Goal: Use online tool/utility: Use online tool/utility

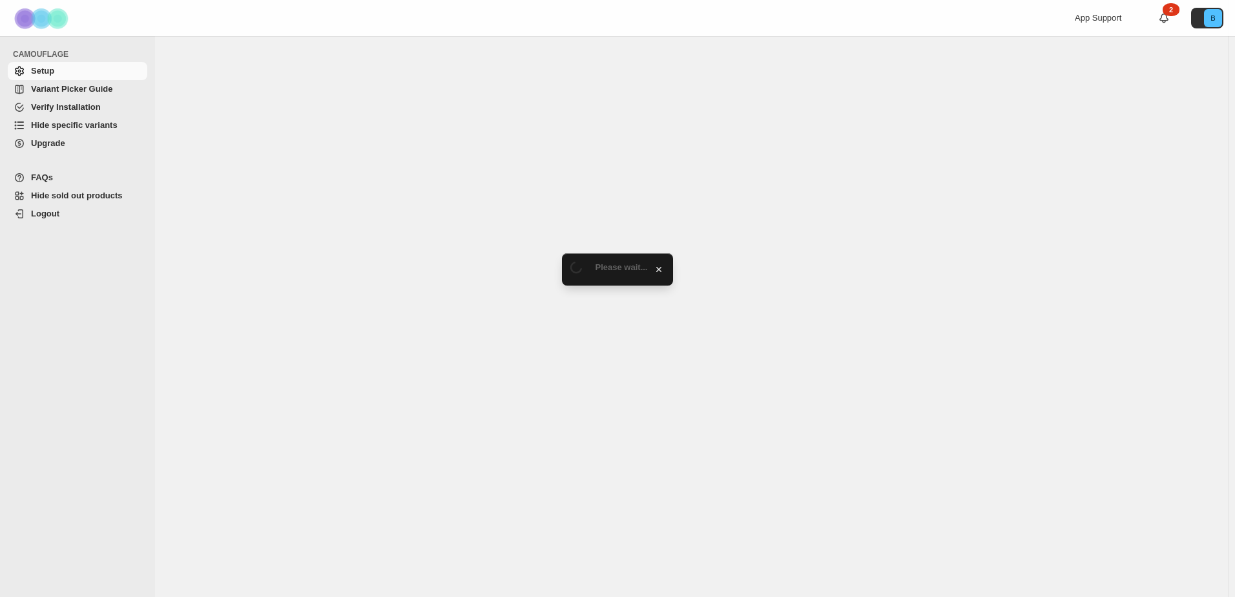
click at [81, 120] on span "Hide specific variants" at bounding box center [74, 125] width 87 height 10
select select "******"
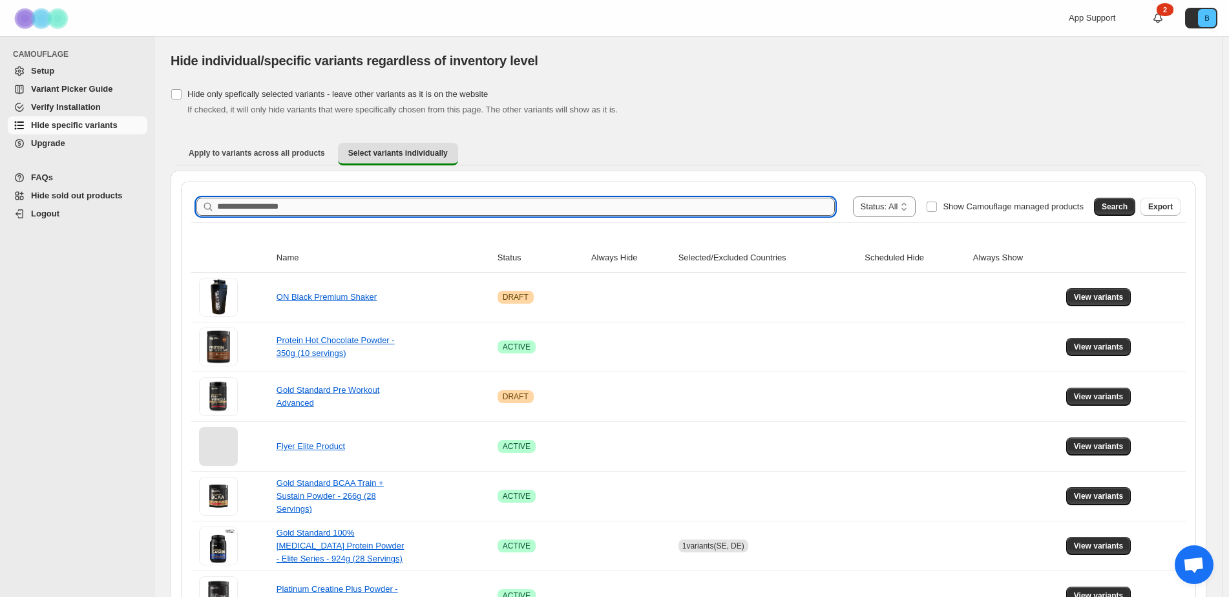
click at [351, 202] on input "Search product name" at bounding box center [526, 207] width 618 height 18
click at [1120, 209] on span "Search" at bounding box center [1115, 207] width 26 height 10
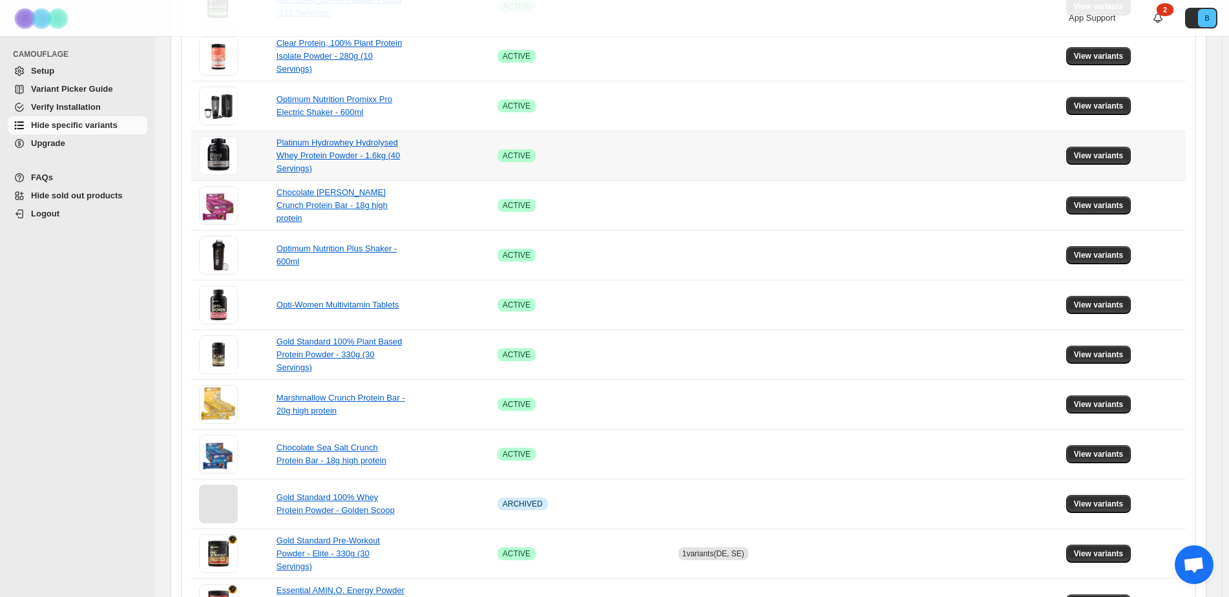
scroll to position [729, 0]
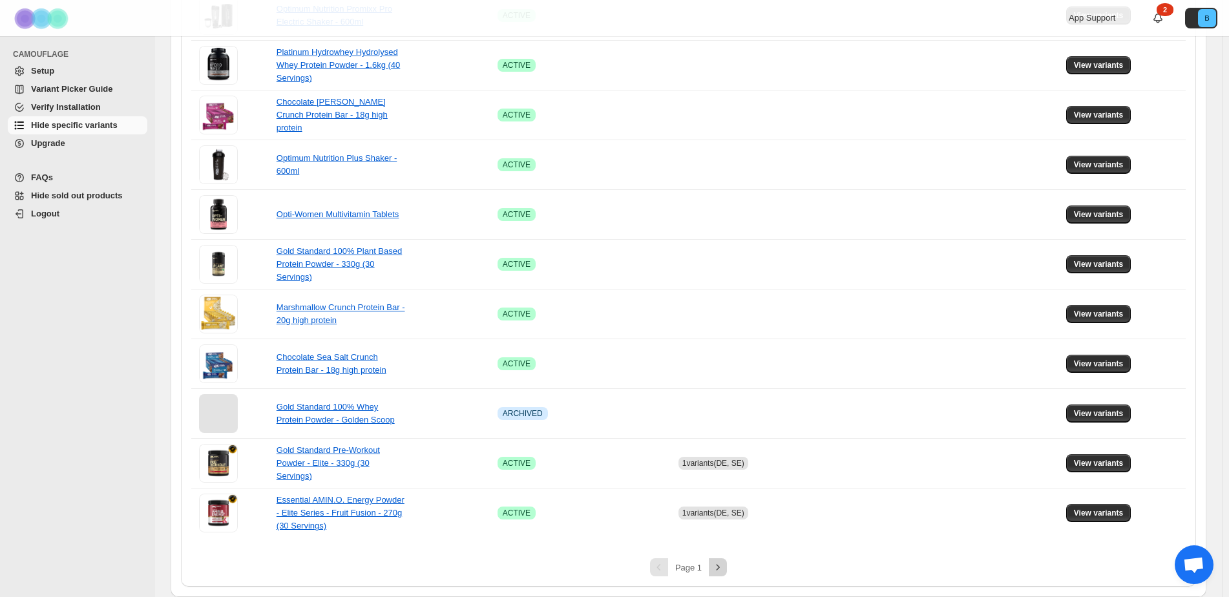
click at [714, 563] on icon "Next" at bounding box center [717, 567] width 13 height 13
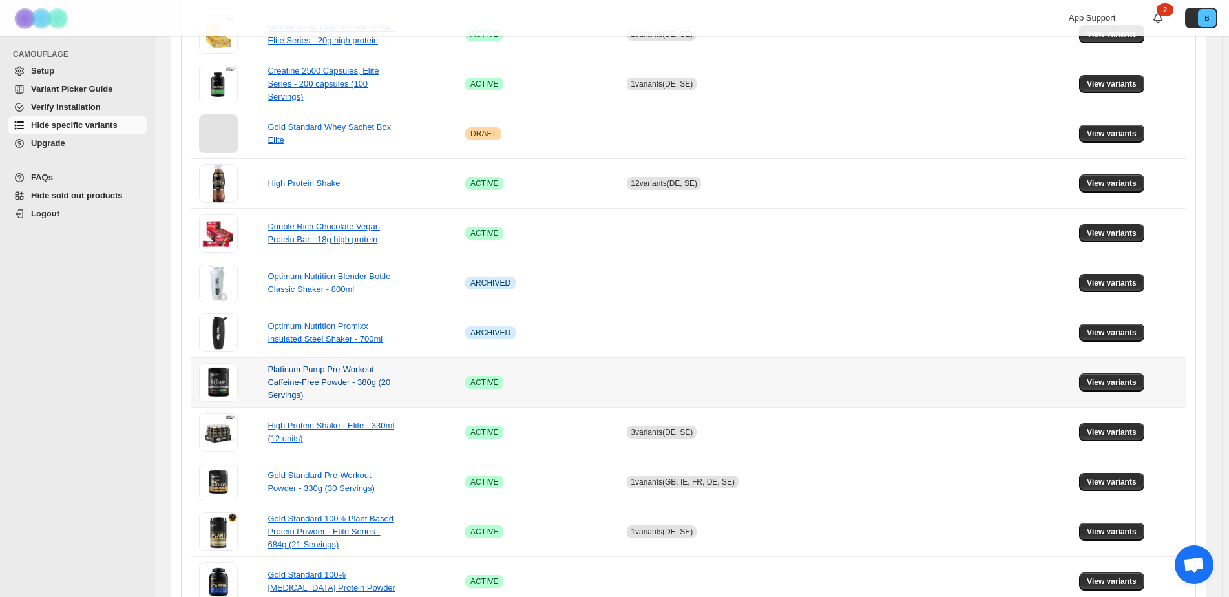
scroll to position [342, 0]
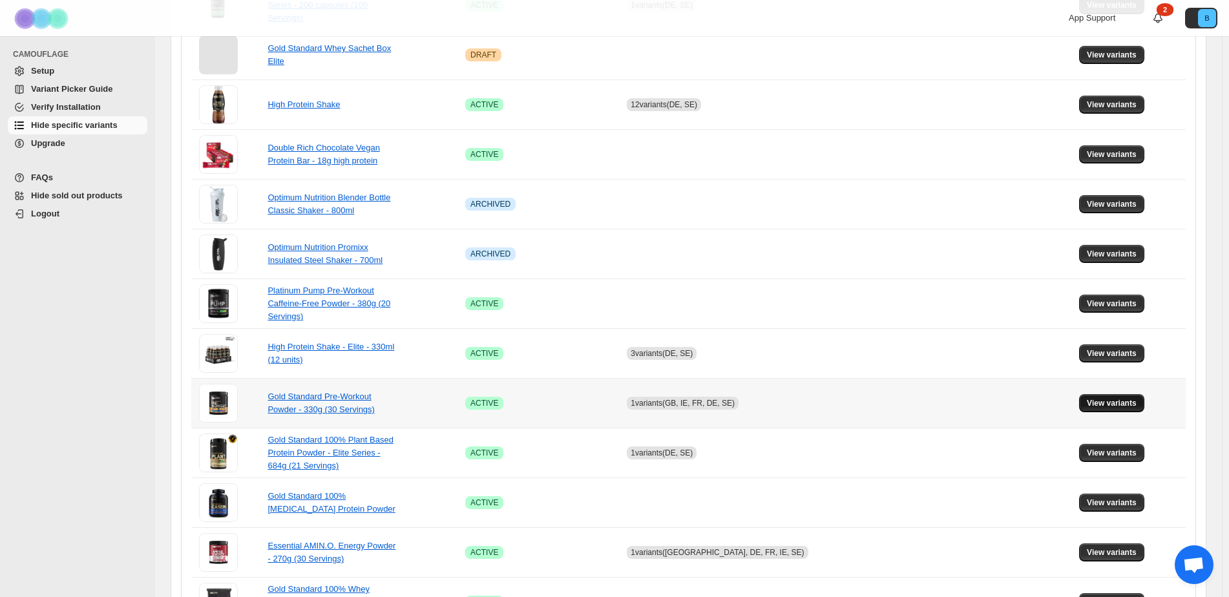
click at [1116, 402] on span "View variants" at bounding box center [1112, 403] width 50 height 10
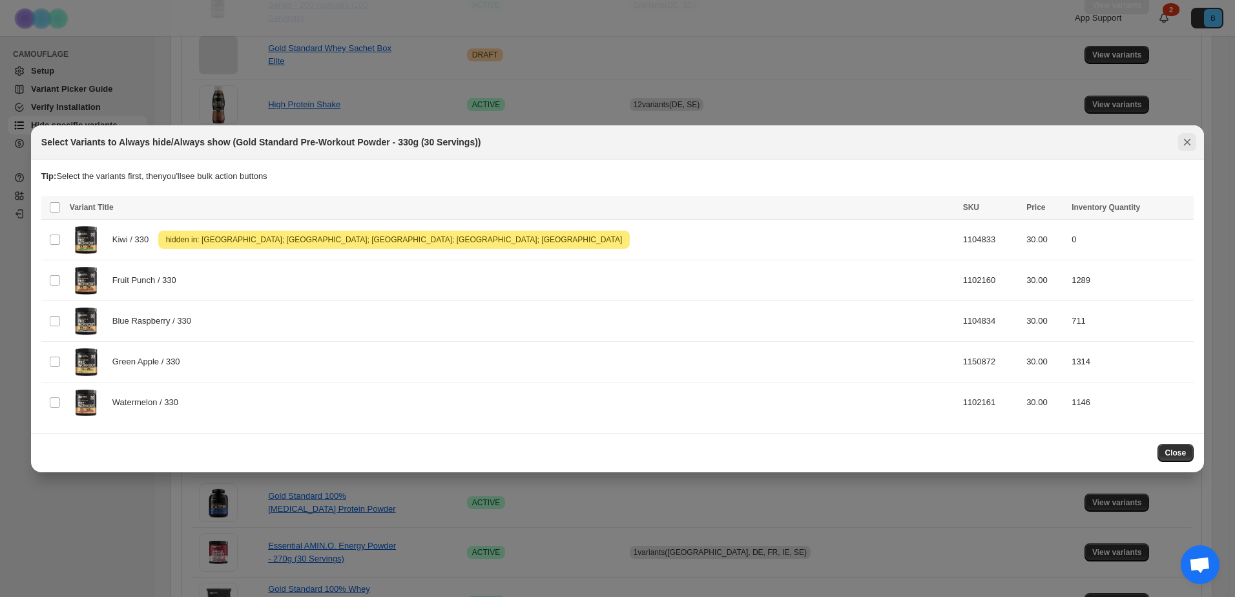
click at [1186, 141] on icon "Close" at bounding box center [1187, 142] width 13 height 13
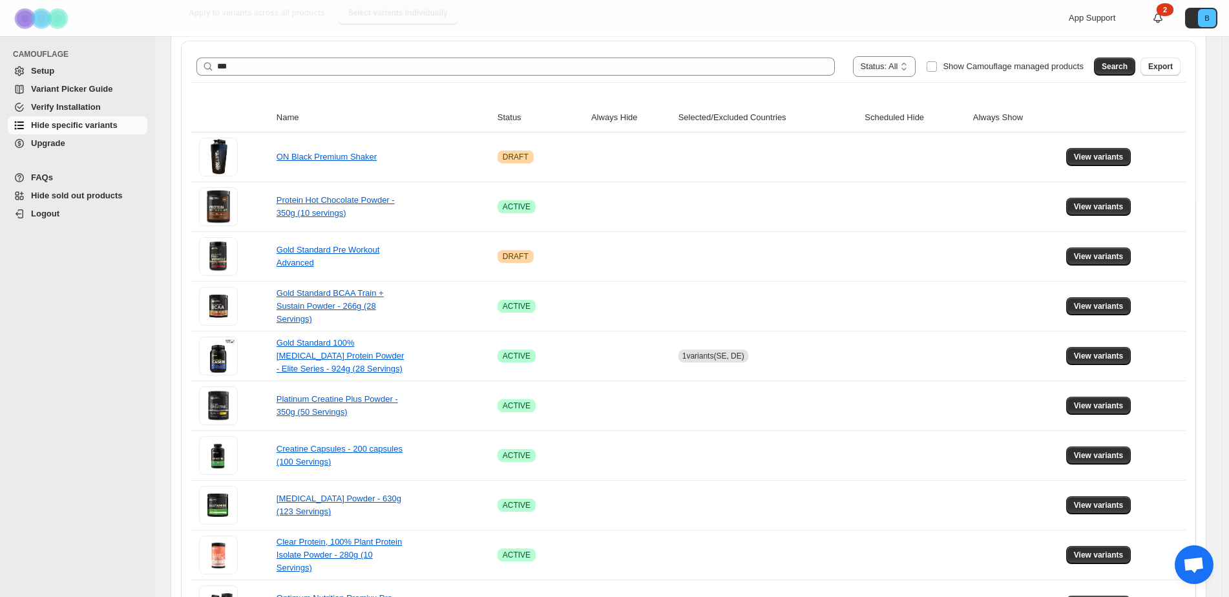
scroll to position [0, 0]
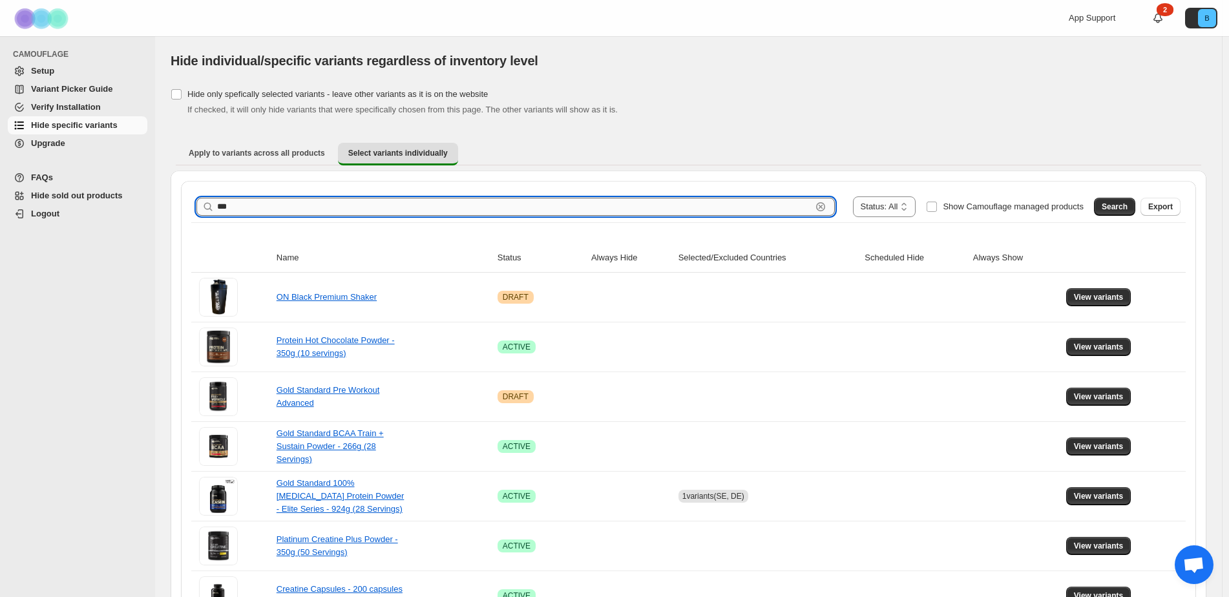
click at [351, 215] on input "***" at bounding box center [514, 207] width 594 height 18
type input "********"
click at [1121, 209] on span "Search" at bounding box center [1115, 207] width 26 height 10
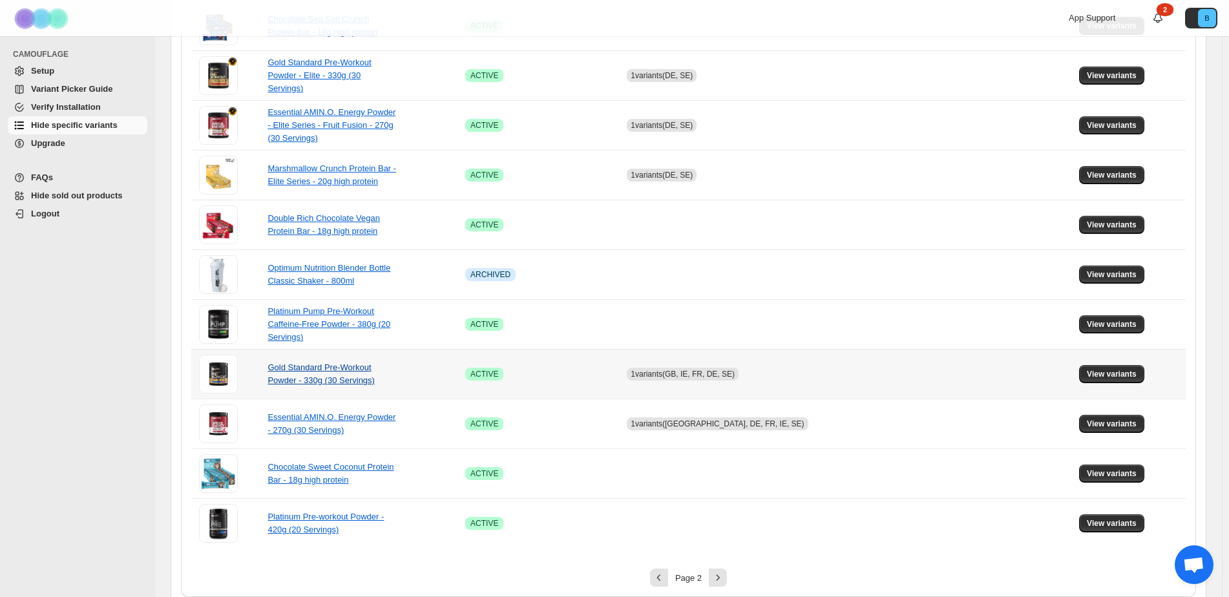
scroll to position [729, 0]
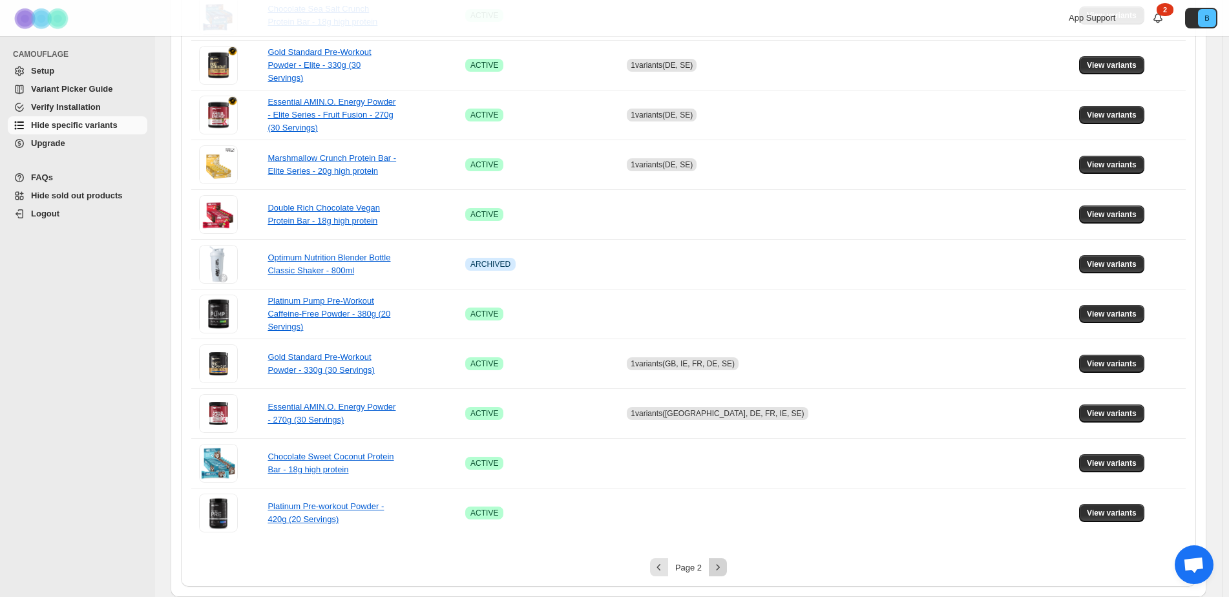
click at [717, 568] on icon "Next" at bounding box center [717, 567] width 13 height 13
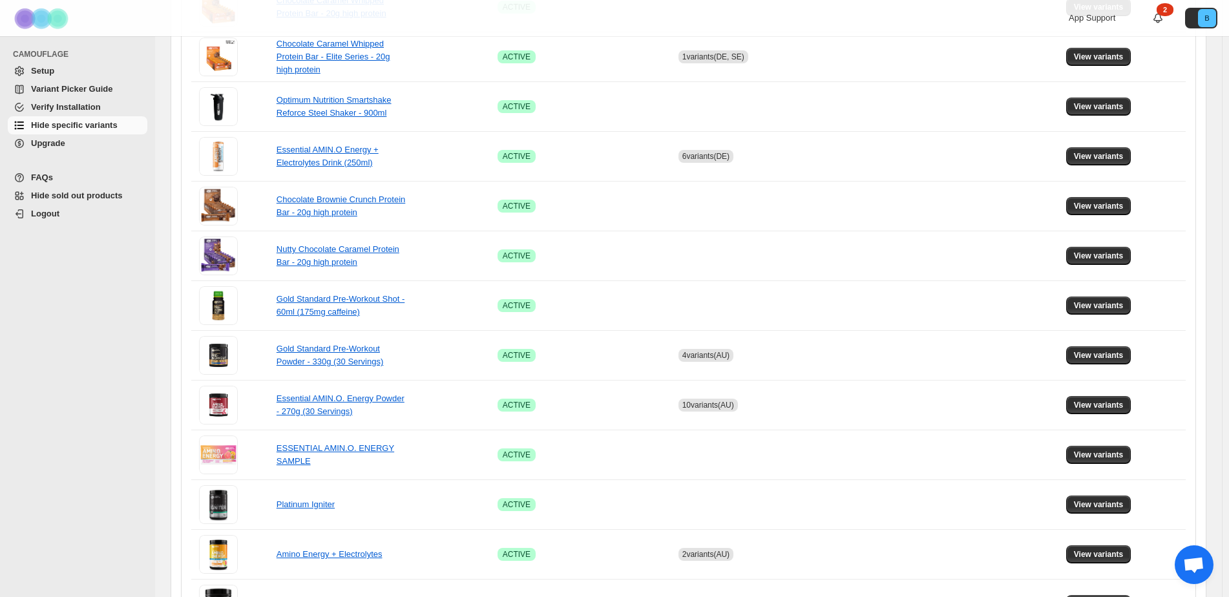
scroll to position [342, 0]
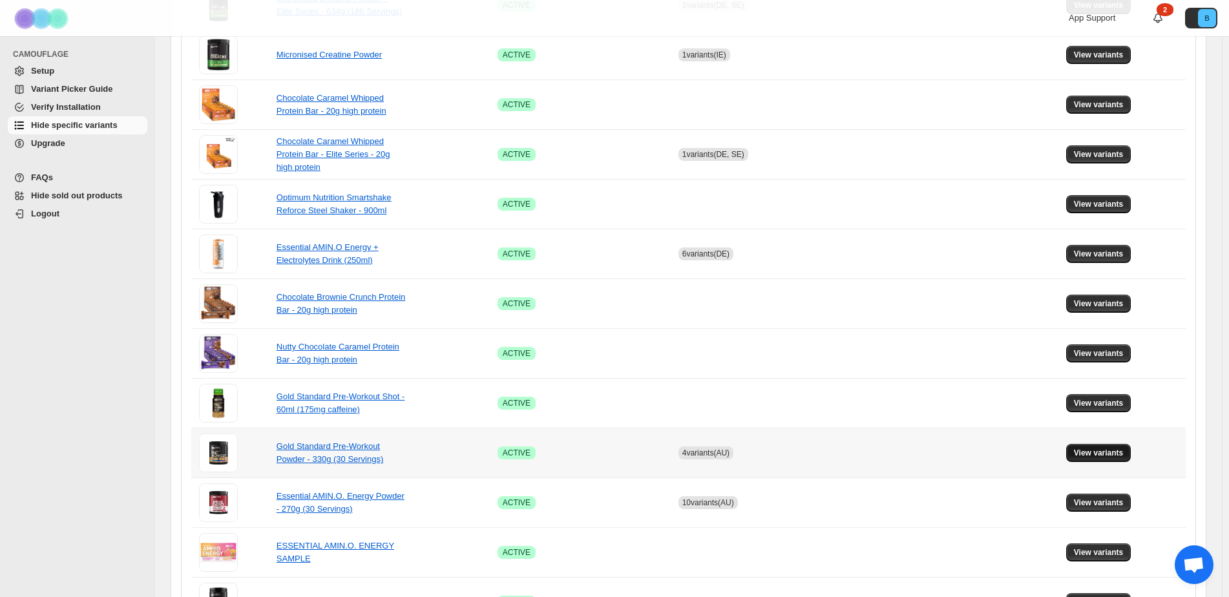
click at [1122, 460] on button "View variants" at bounding box center [1098, 453] width 65 height 18
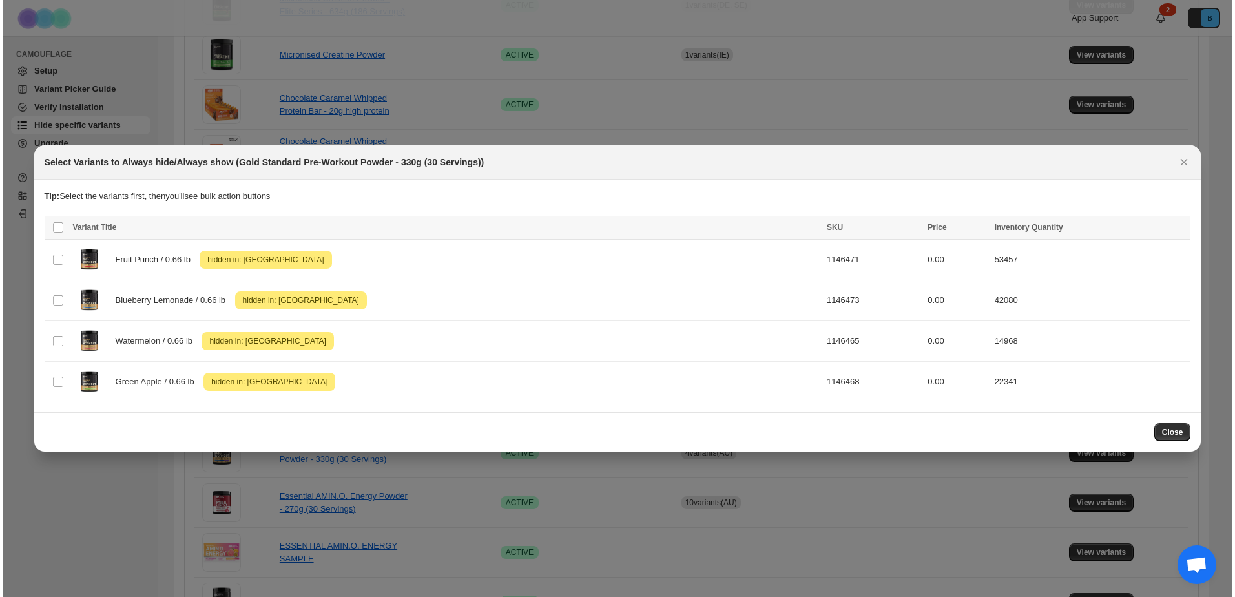
scroll to position [0, 0]
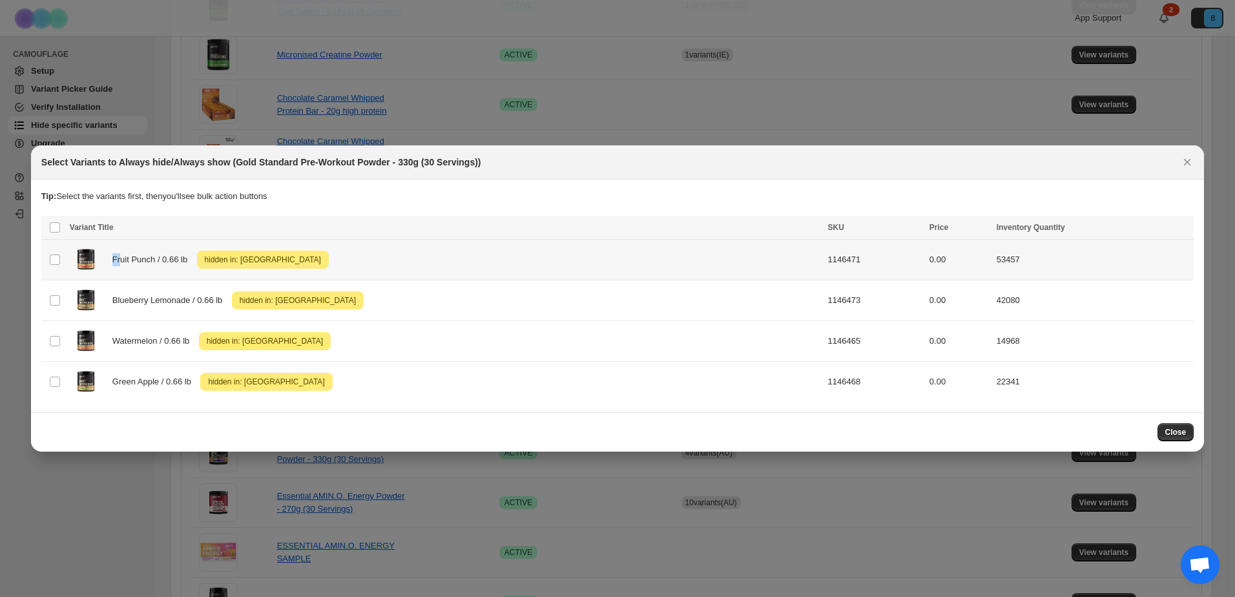
drag, startPoint x: 112, startPoint y: 267, endPoint x: 119, endPoint y: 265, distance: 6.7
click at [119, 265] on div "Fruit Punch / 0.66 lb Attention hidden in: [GEOGRAPHIC_DATA]" at bounding box center [445, 260] width 751 height 32
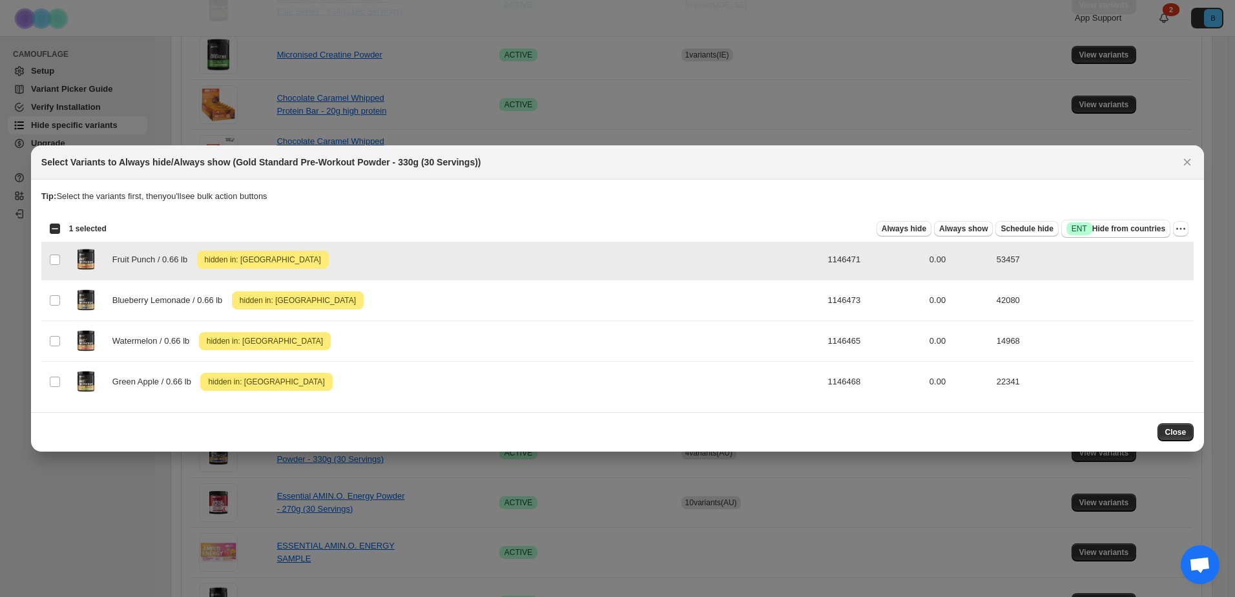
drag, startPoint x: 822, startPoint y: 260, endPoint x: 785, endPoint y: 261, distance: 37.5
click at [824, 261] on td "1146471" at bounding box center [874, 260] width 101 height 41
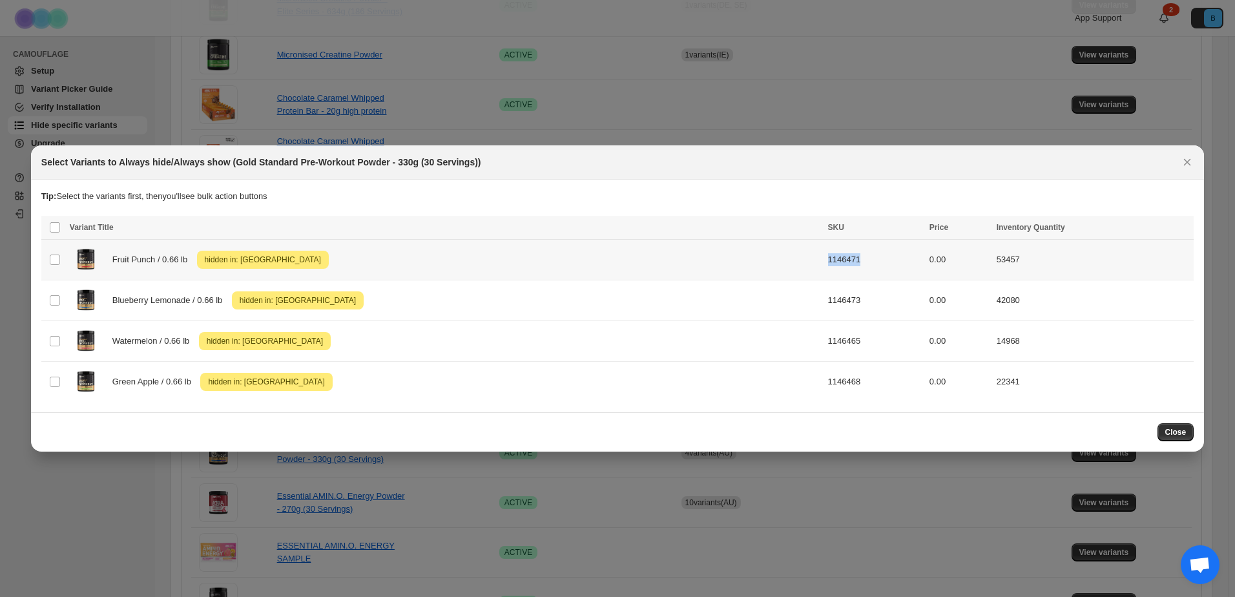
drag, startPoint x: 790, startPoint y: 262, endPoint x: 821, endPoint y: 260, distance: 31.8
click at [824, 260] on td "1146471" at bounding box center [874, 260] width 101 height 41
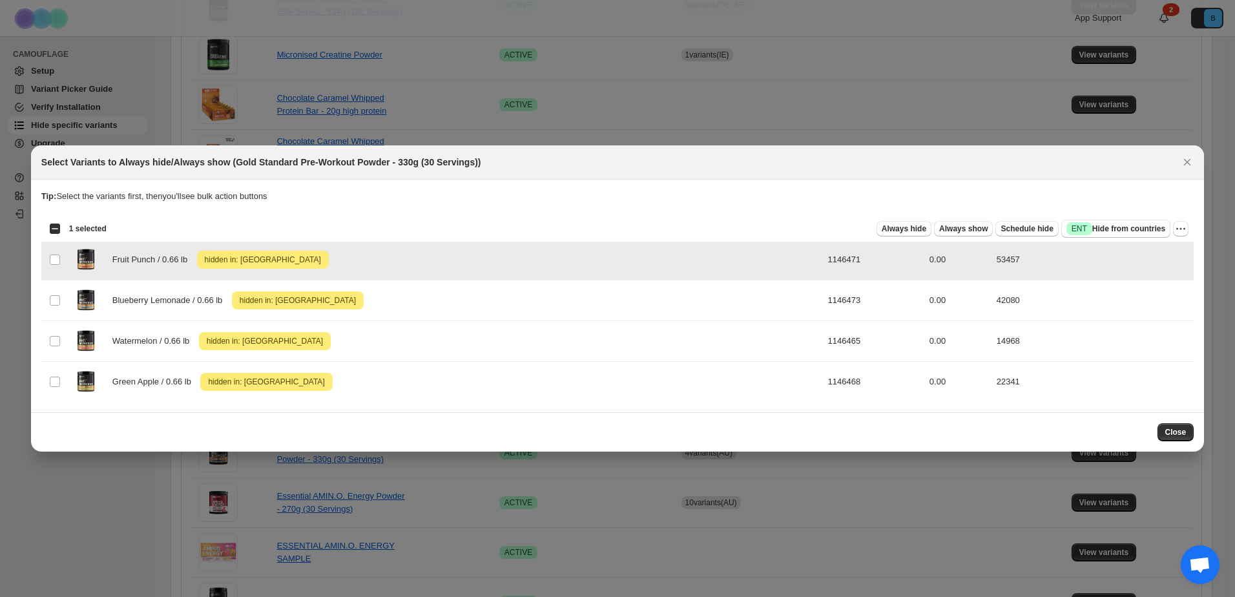
copy td "1146471"
drag, startPoint x: 821, startPoint y: 260, endPoint x: 788, endPoint y: 260, distance: 33.0
click at [824, 260] on td "1146471" at bounding box center [874, 260] width 101 height 41
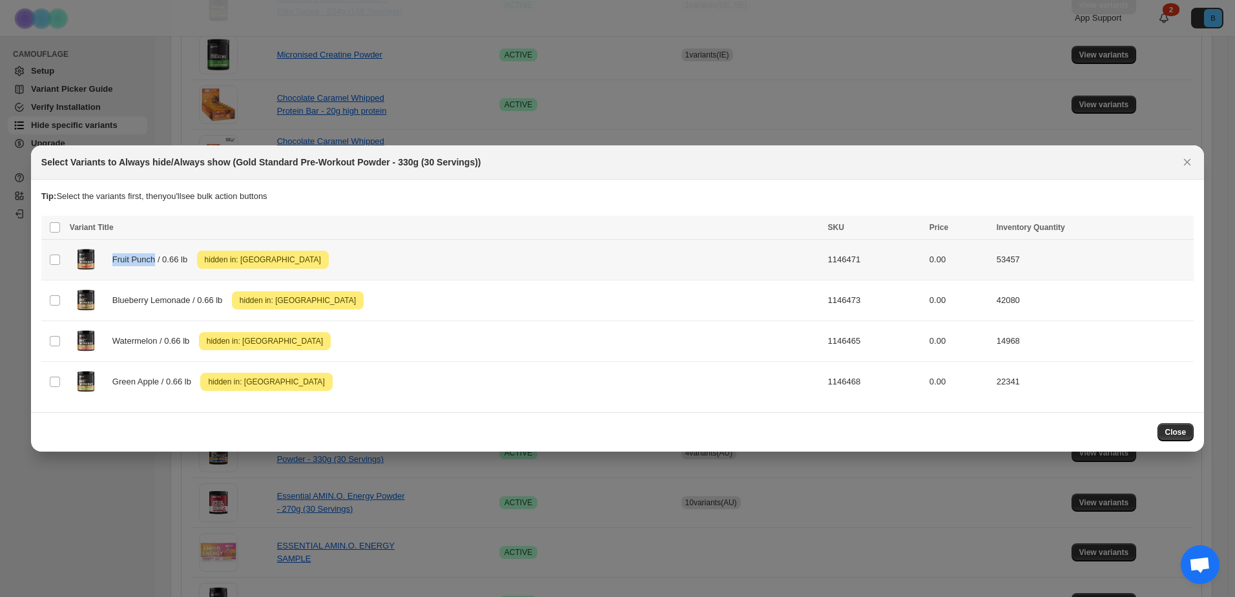
drag, startPoint x: 112, startPoint y: 262, endPoint x: 155, endPoint y: 258, distance: 43.5
click at [155, 258] on span "Fruit Punch / 0.66 lb" at bounding box center [153, 259] width 82 height 13
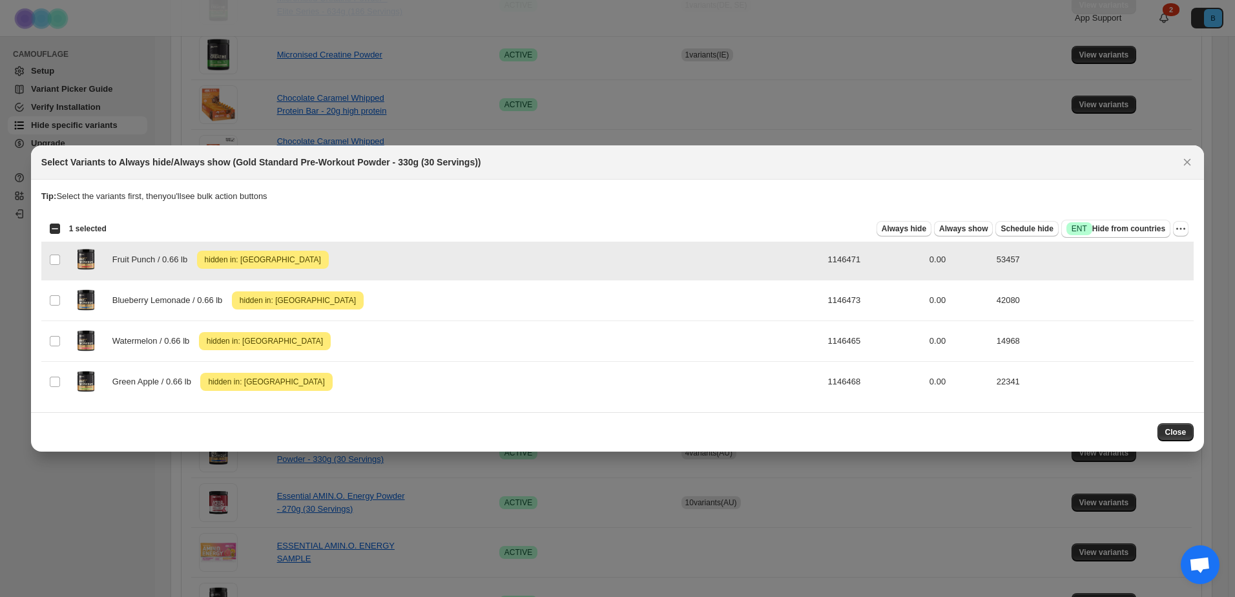
drag, startPoint x: 155, startPoint y: 258, endPoint x: 106, endPoint y: 260, distance: 49.1
click at [106, 260] on div "Fruit Punch / 0.66 lb Attention hidden in: [GEOGRAPHIC_DATA]" at bounding box center [445, 260] width 751 height 32
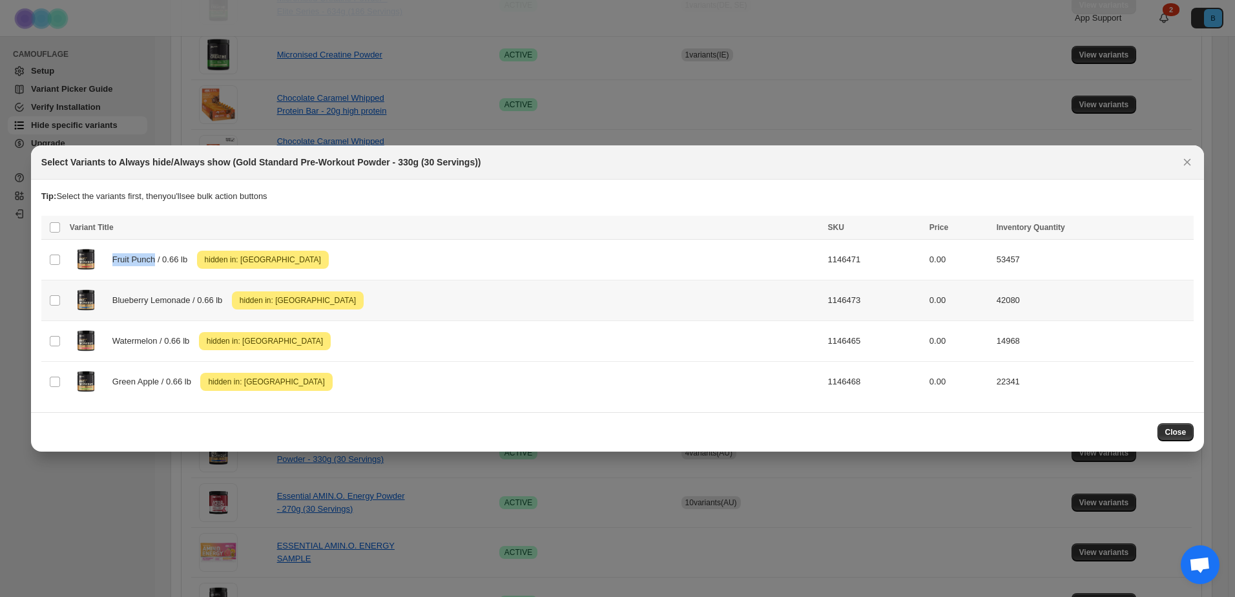
copy span "Fruit Punch"
drag, startPoint x: 112, startPoint y: 300, endPoint x: 189, endPoint y: 300, distance: 77.5
click at [189, 300] on span "Blueberry Lemonade / 0.66 lb" at bounding box center [170, 300] width 117 height 13
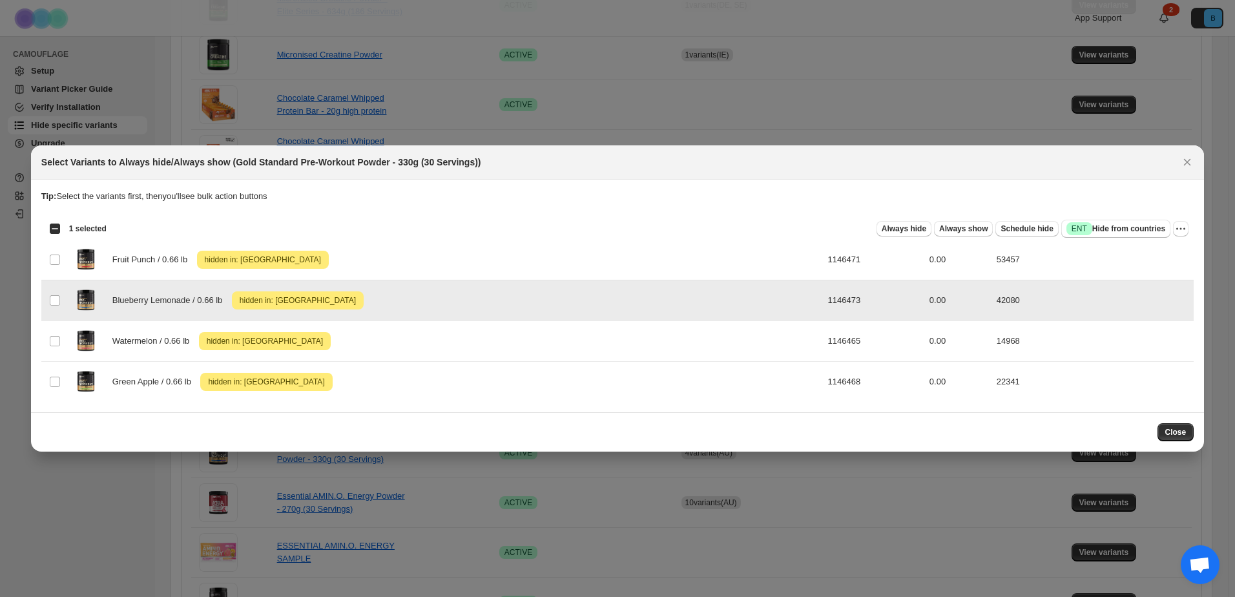
copy span "Blueberry Lemonade"
drag, startPoint x: 189, startPoint y: 299, endPoint x: 112, endPoint y: 299, distance: 76.2
click at [112, 299] on span "Blueberry Lemonade / 0.66 lb" at bounding box center [170, 300] width 117 height 13
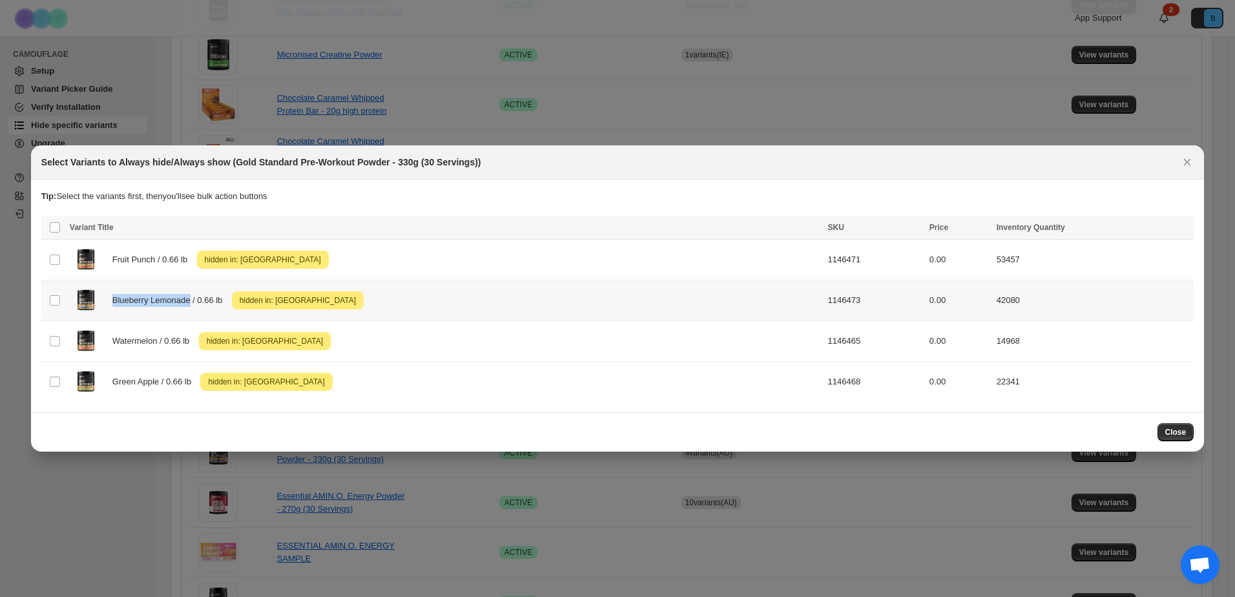
copy span "Blueberry Lemonade"
drag, startPoint x: 821, startPoint y: 305, endPoint x: 790, endPoint y: 304, distance: 30.4
click at [824, 304] on td "1146473" at bounding box center [874, 300] width 101 height 41
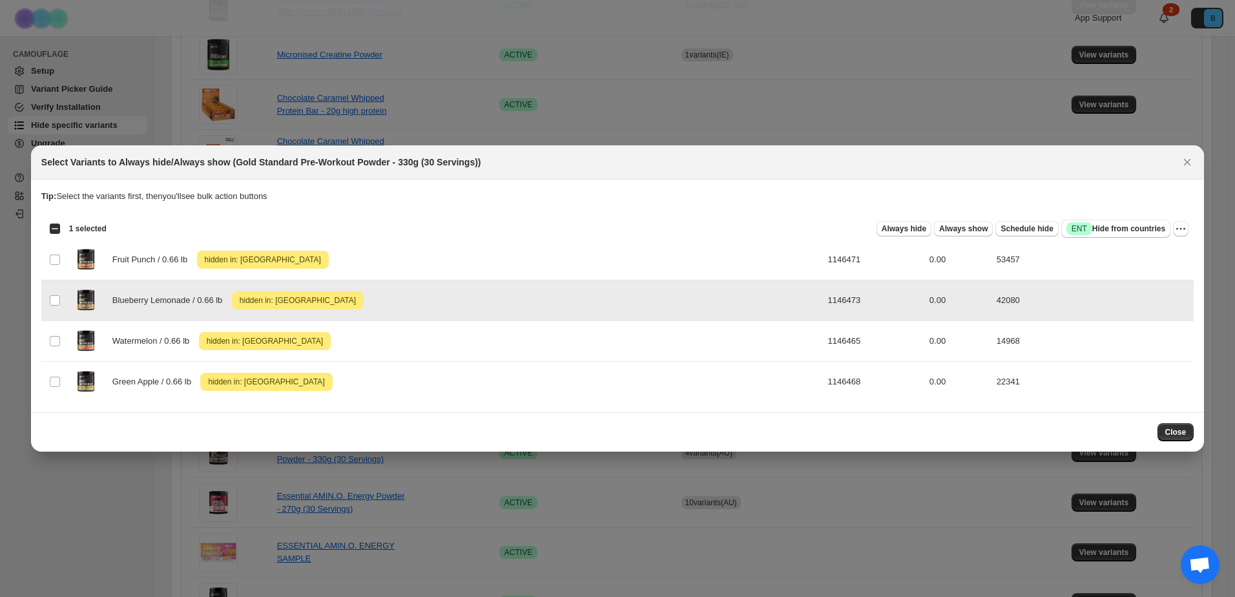
drag, startPoint x: 790, startPoint y: 304, endPoint x: 823, endPoint y: 304, distance: 33.0
click at [824, 304] on td "1146473" at bounding box center [874, 300] width 101 height 41
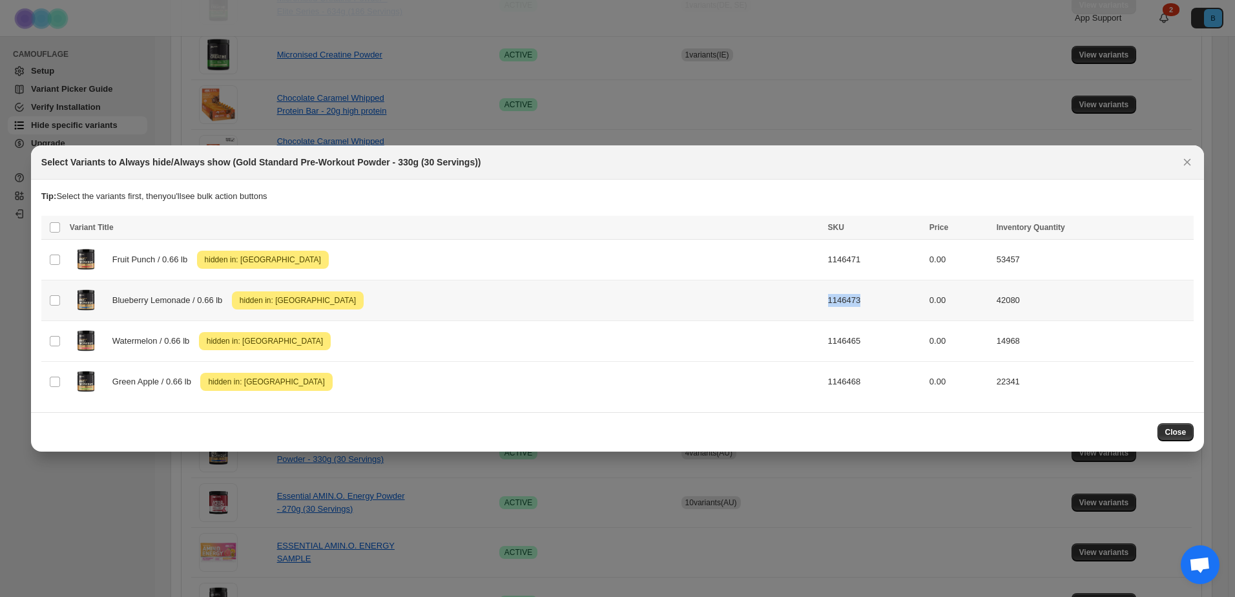
copy td "1146473"
drag, startPoint x: 114, startPoint y: 344, endPoint x: 158, endPoint y: 339, distance: 44.2
click at [158, 339] on span "Watermelon / 0.66 lb" at bounding box center [154, 341] width 84 height 13
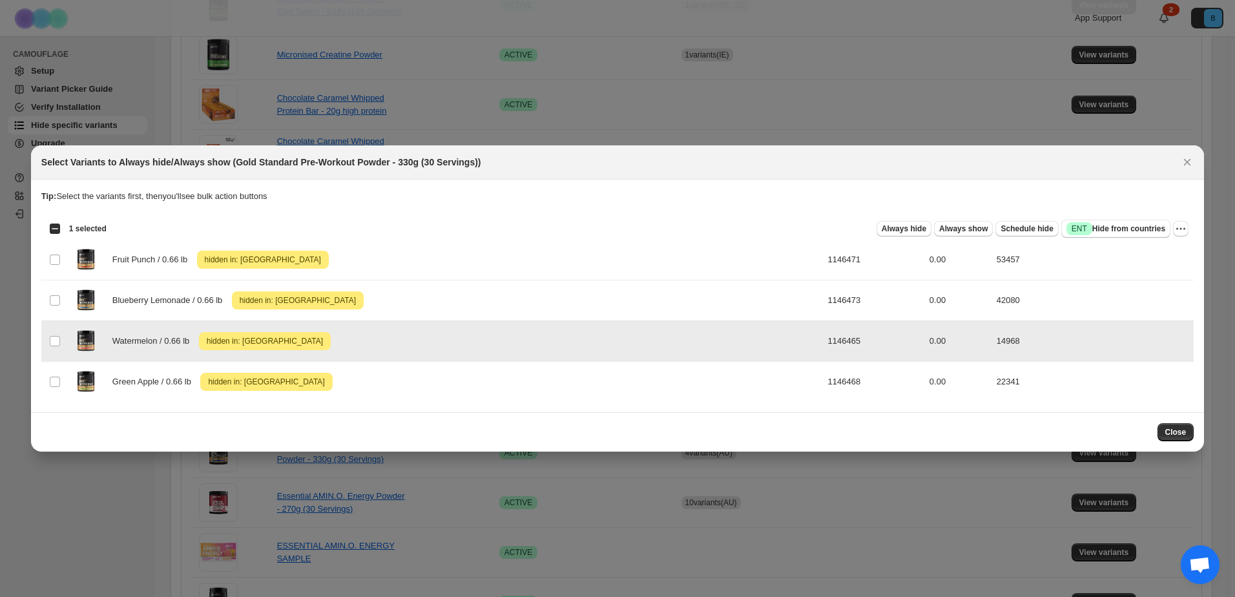
drag, startPoint x: 158, startPoint y: 339, endPoint x: 105, endPoint y: 340, distance: 52.3
click at [105, 340] on div "Watermelon / 0.66 lb Attention hidden in: [GEOGRAPHIC_DATA]" at bounding box center [445, 341] width 751 height 32
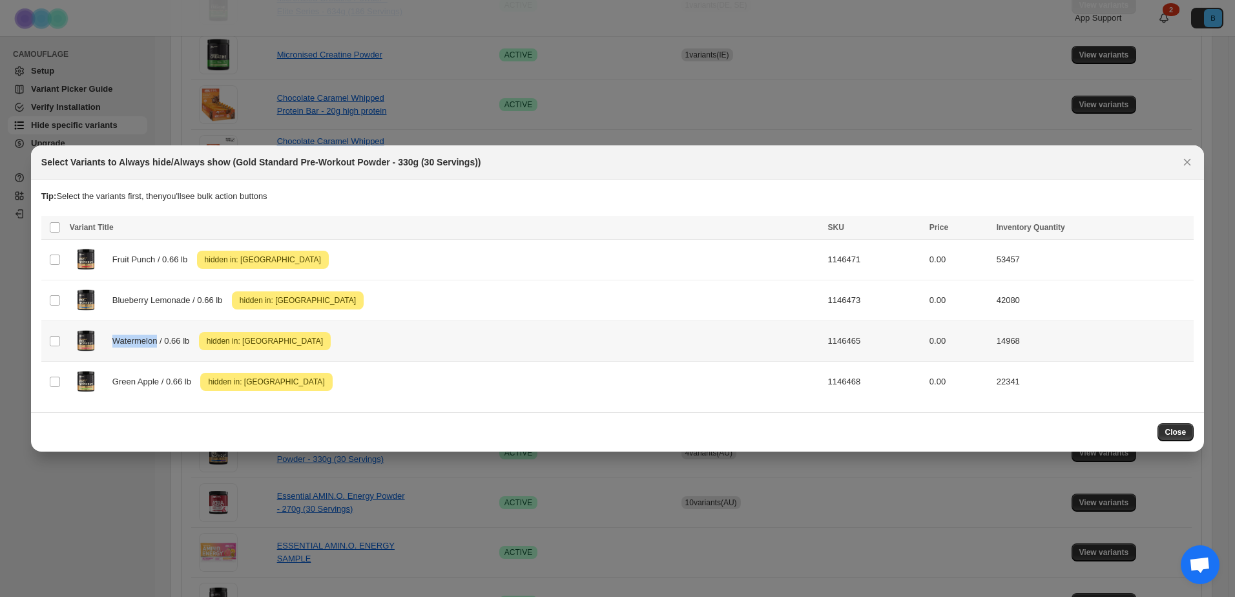
copy span "Watermelon"
drag, startPoint x: 822, startPoint y: 344, endPoint x: 788, endPoint y: 345, distance: 34.3
click at [824, 345] on td "1146465" at bounding box center [874, 341] width 101 height 41
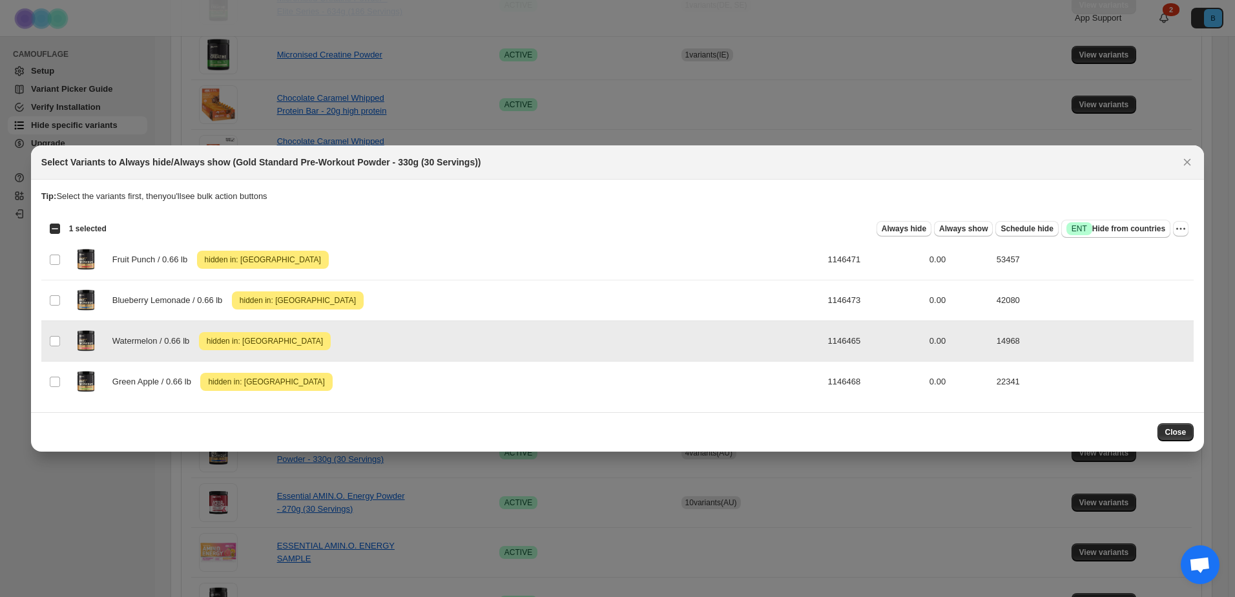
drag, startPoint x: 788, startPoint y: 345, endPoint x: 821, endPoint y: 342, distance: 33.1
click at [824, 342] on td "1146465" at bounding box center [874, 341] width 101 height 41
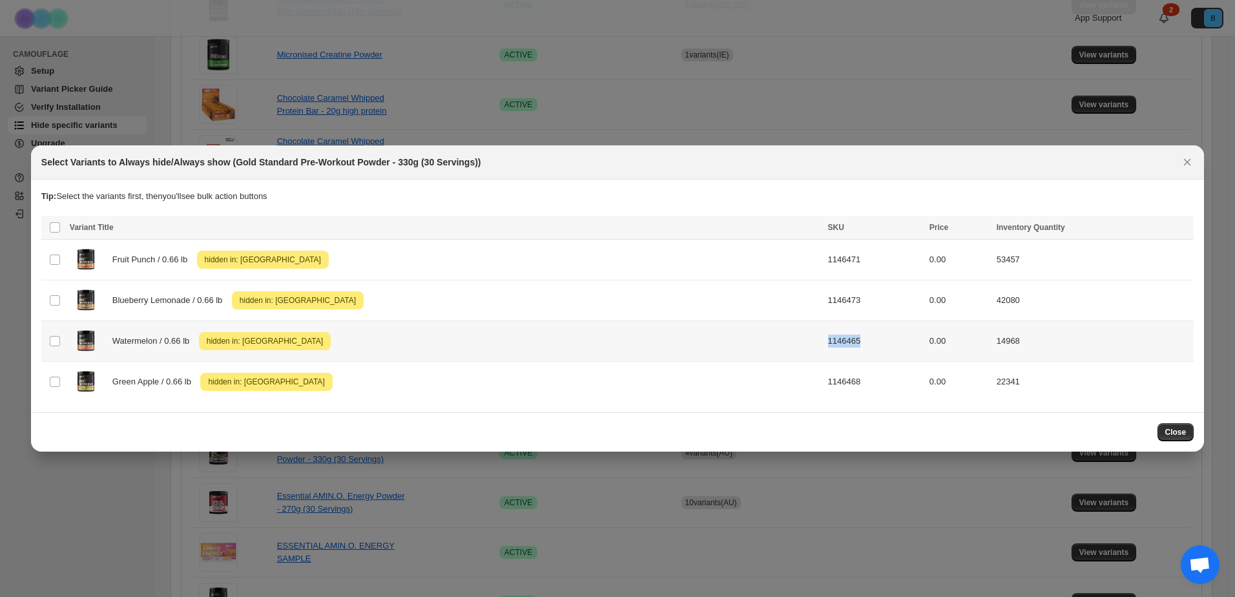
copy td "1146465"
drag, startPoint x: 160, startPoint y: 379, endPoint x: 114, endPoint y: 381, distance: 45.9
click at [114, 381] on span "Green Apple / 0.66 lb" at bounding box center [155, 381] width 86 height 13
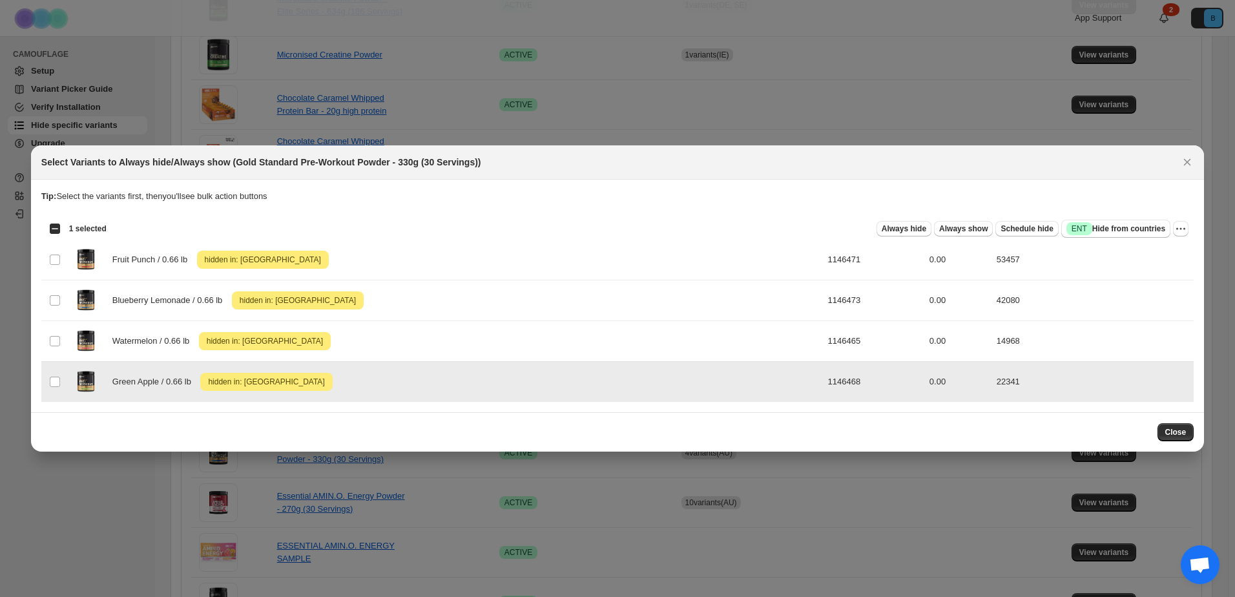
drag, startPoint x: 114, startPoint y: 381, endPoint x: 158, endPoint y: 375, distance: 44.3
click at [158, 375] on div "Green Apple / 0.66 lb Attention hidden in: [GEOGRAPHIC_DATA]" at bounding box center [445, 382] width 751 height 32
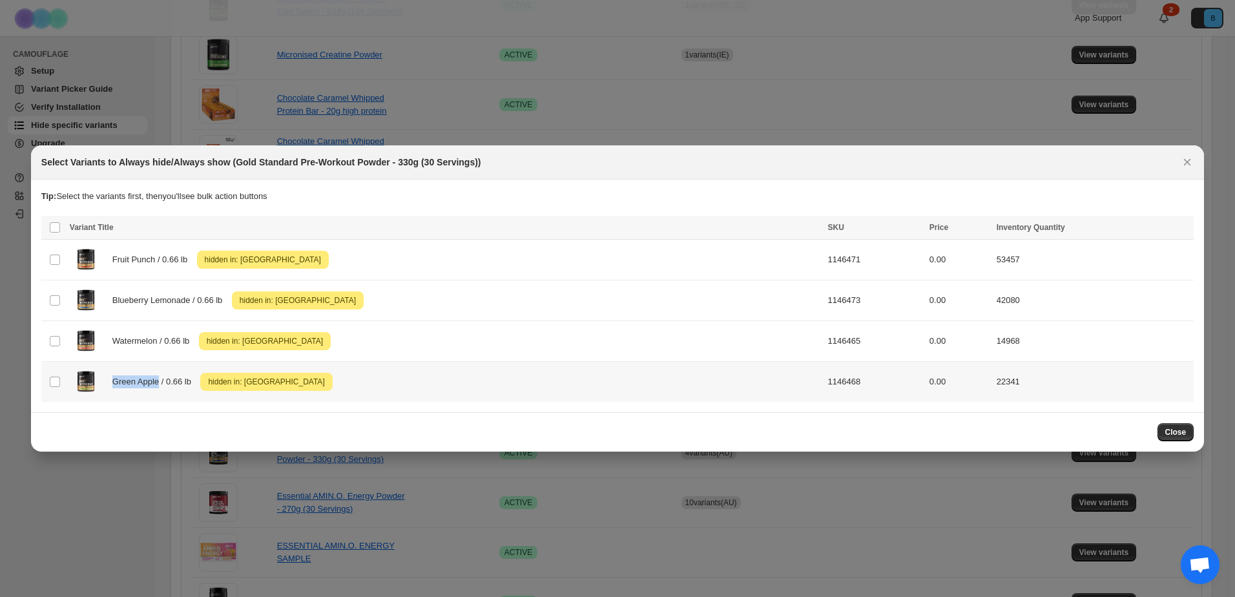
copy span "Green Apple"
drag, startPoint x: 788, startPoint y: 384, endPoint x: 820, endPoint y: 384, distance: 31.7
click at [824, 384] on td "1146468" at bounding box center [874, 382] width 101 height 41
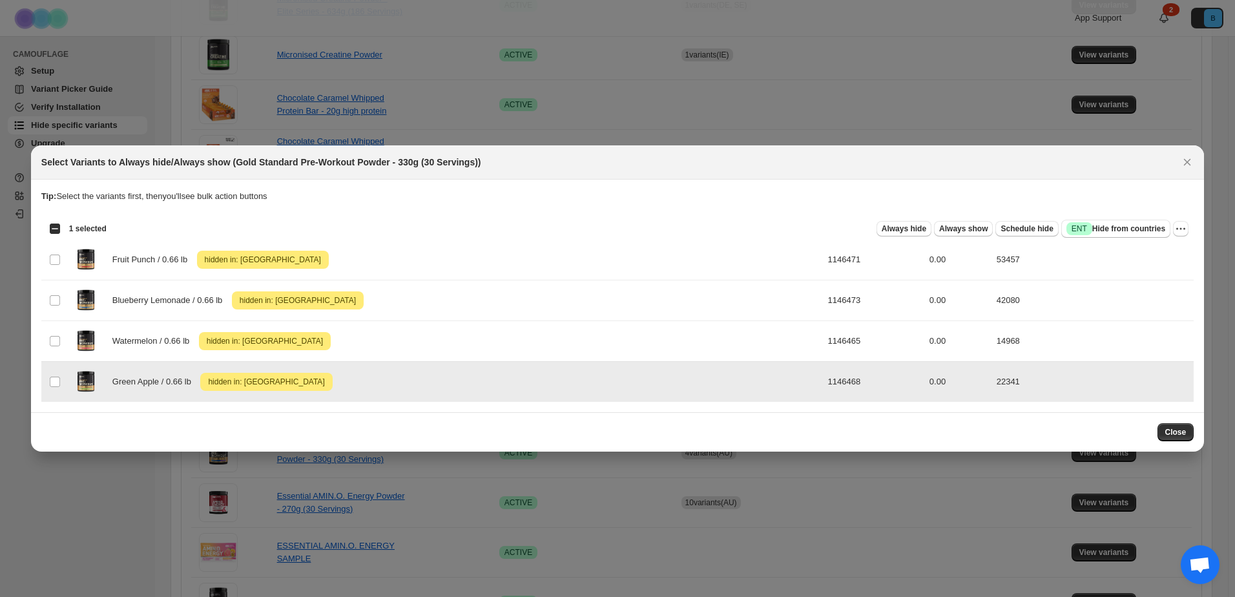
drag, startPoint x: 820, startPoint y: 384, endPoint x: 782, endPoint y: 385, distance: 38.1
click at [782, 385] on tr "Select product variant Green Apple / 0.66 lb Attention hidden in: [GEOGRAPHIC_D…" at bounding box center [617, 382] width 1153 height 41
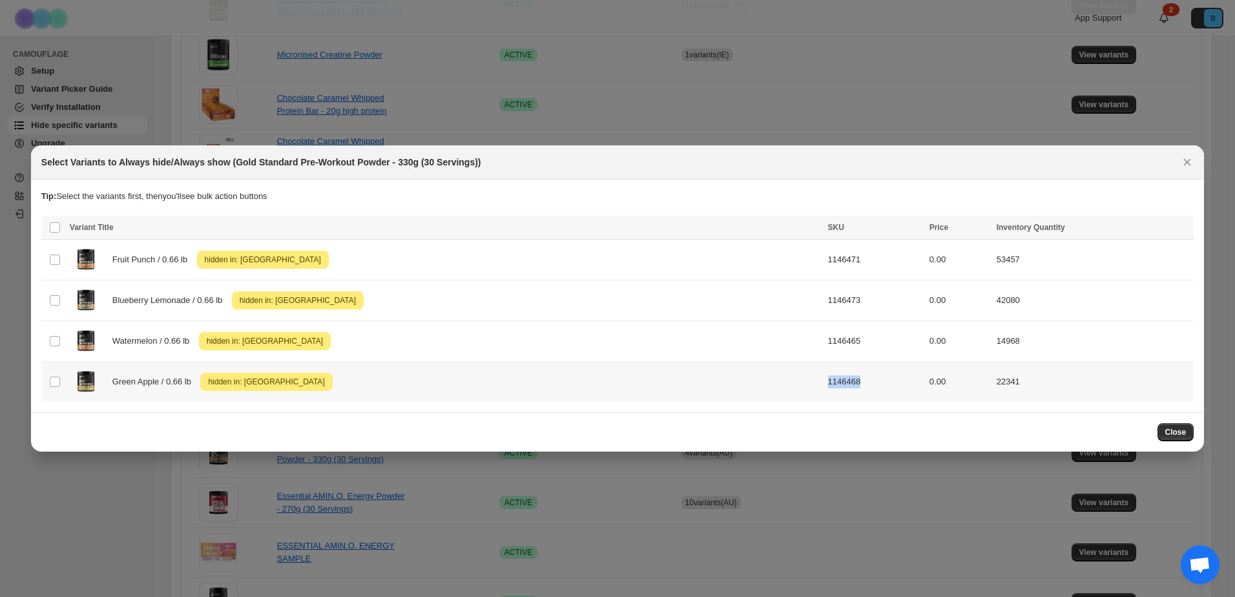
copy td "1146468"
click at [687, 506] on div at bounding box center [617, 298] width 1235 height 597
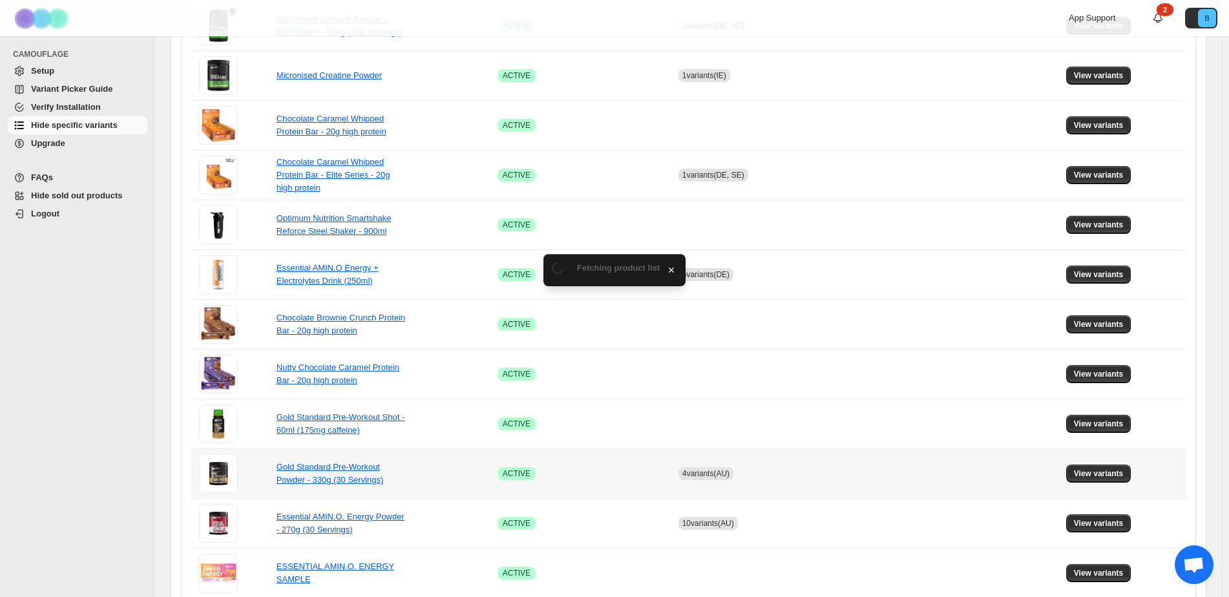
scroll to position [342, 0]
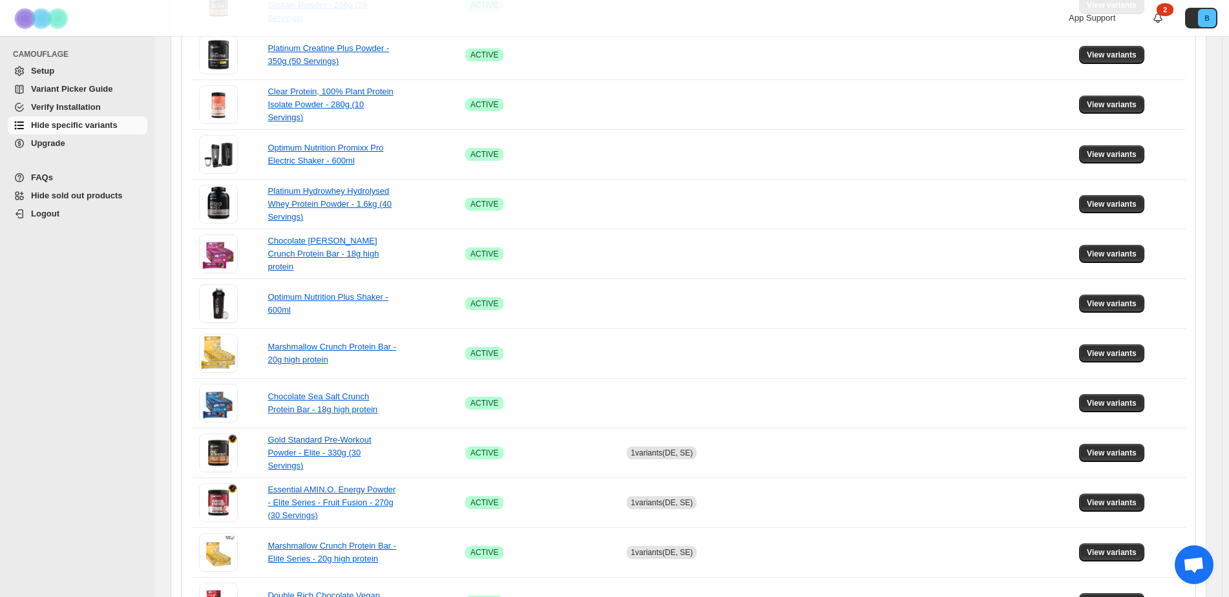
click at [105, 493] on div "CAMOUFLAGE Setup Variant Picker Guide Verify Installation Hide specific variant…" at bounding box center [77, 316] width 155 height 561
